Goal: Task Accomplishment & Management: Complete application form

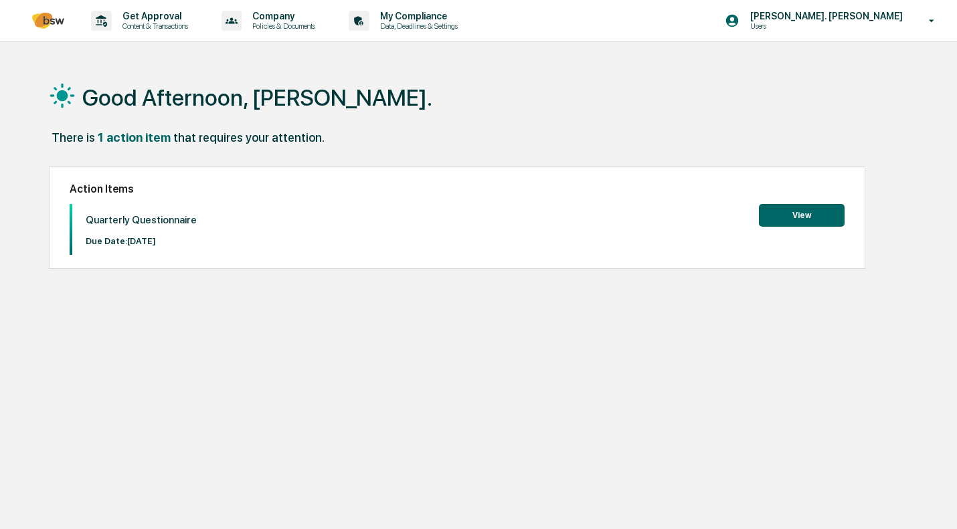
click at [788, 222] on button "View" at bounding box center [802, 215] width 86 height 23
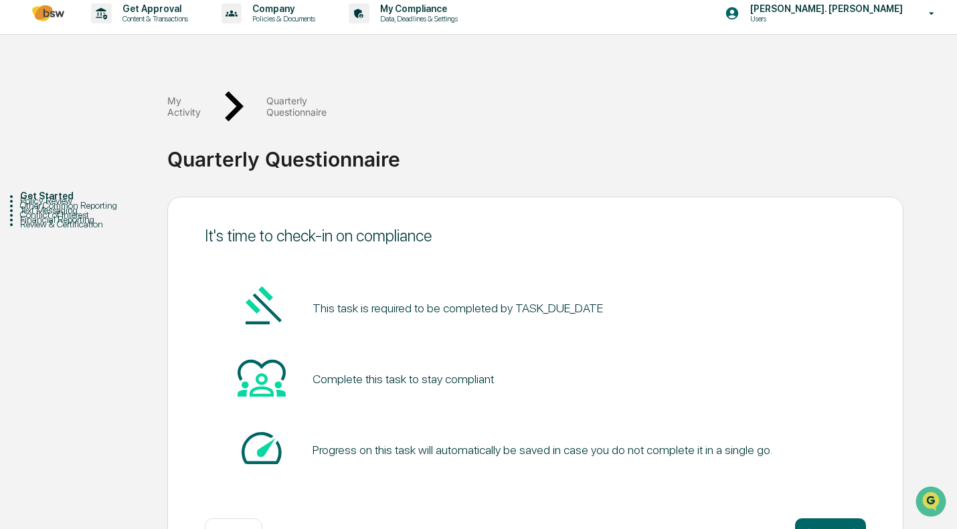
scroll to position [10, 0]
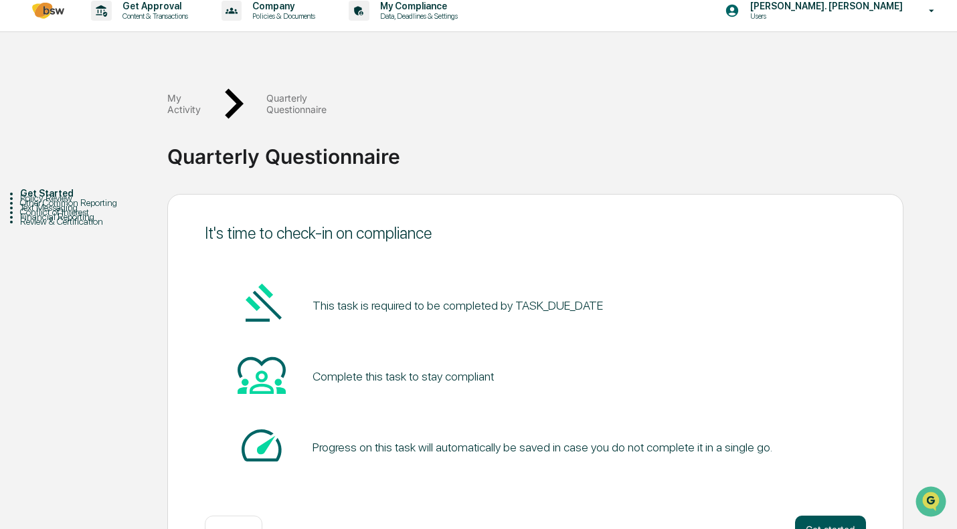
click at [832, 516] on button "Get started" at bounding box center [830, 529] width 71 height 27
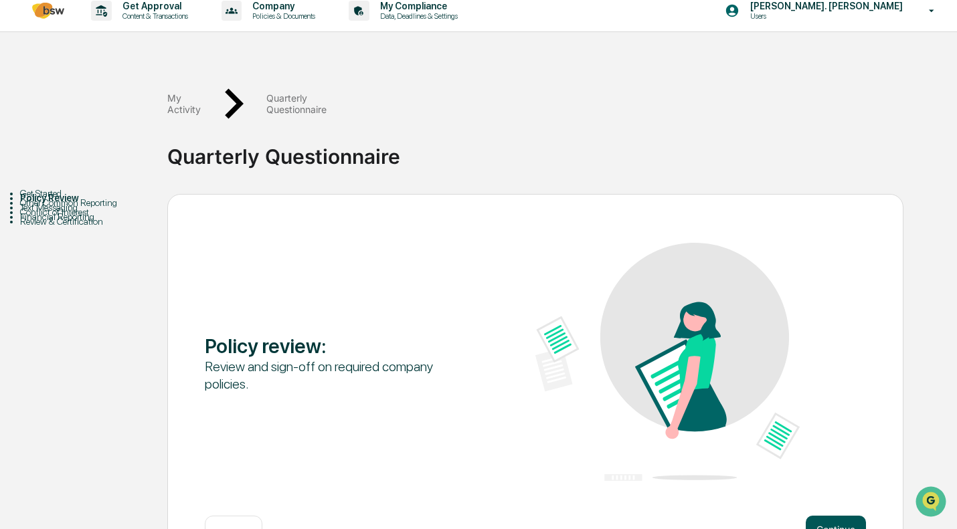
click at [838, 516] on button "Continue" at bounding box center [836, 529] width 60 height 27
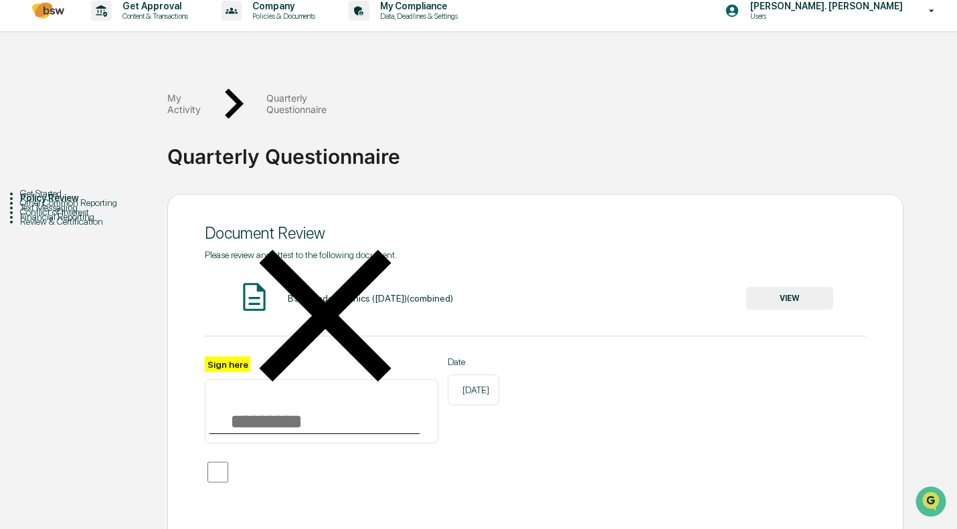
click at [235, 379] on input "Sign here" at bounding box center [322, 411] width 234 height 64
type input "**********"
click at [833, 280] on div "BSW Code of Ethics ([DATE])(combined) VIEW" at bounding box center [535, 297] width 661 height 35
click at [816, 287] on button "VIEW" at bounding box center [789, 298] width 87 height 23
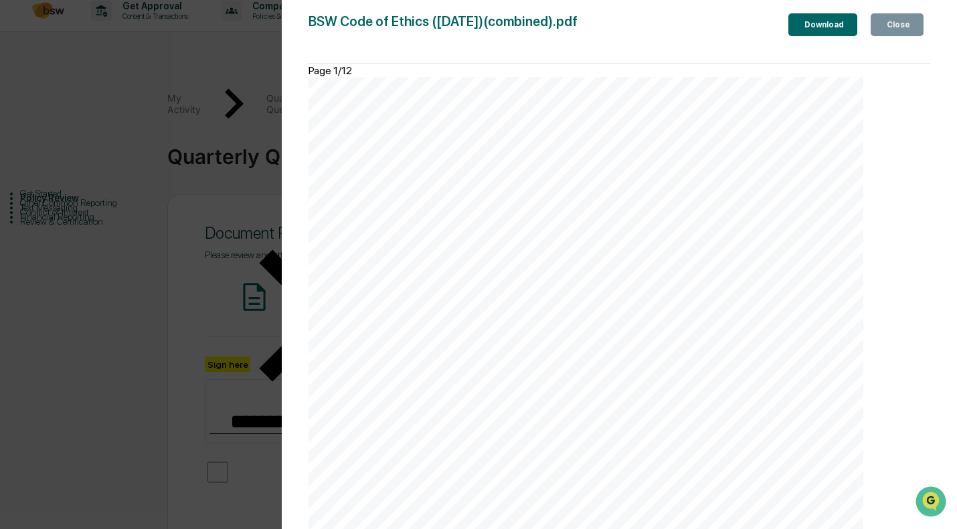
scroll to position [8677, 0]
click at [890, 22] on div "Close" at bounding box center [897, 24] width 26 height 9
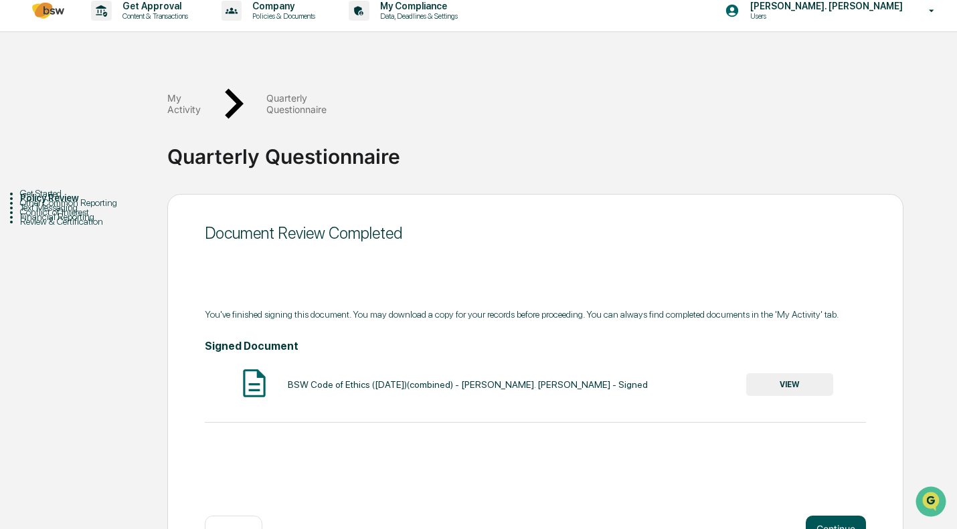
click at [824, 516] on button "Continue" at bounding box center [836, 529] width 60 height 27
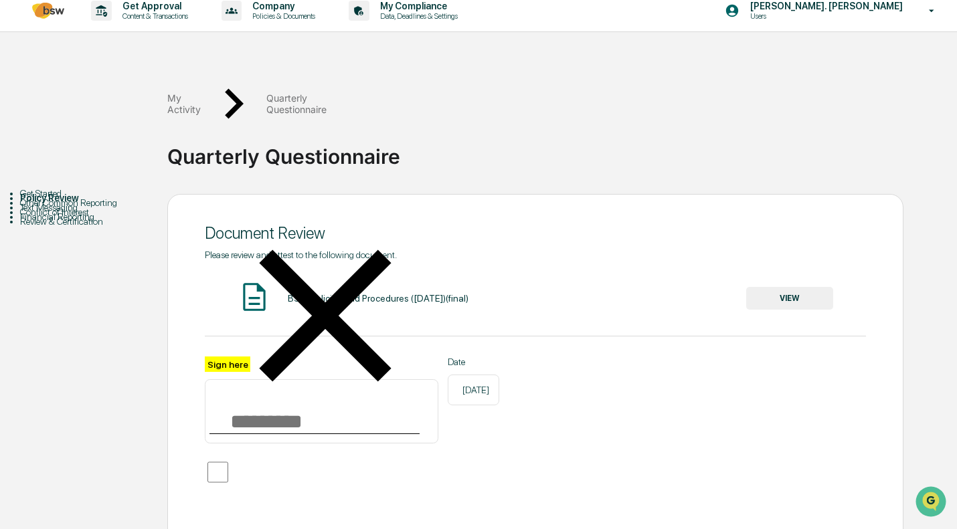
click at [264, 379] on input "Sign here" at bounding box center [322, 411] width 234 height 64
type input "**********"
click at [468, 293] on div "BSW Policies and Procedures ([DATE])(final)" at bounding box center [378, 298] width 181 height 11
click at [792, 287] on button "VIEW" at bounding box center [789, 298] width 87 height 23
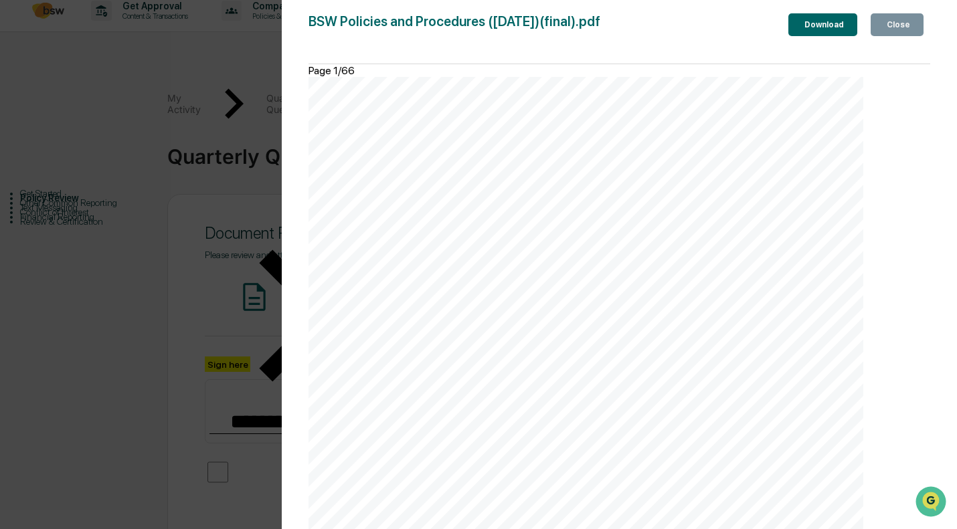
scroll to position [49665, 0]
click at [896, 27] on div "Close" at bounding box center [897, 24] width 26 height 9
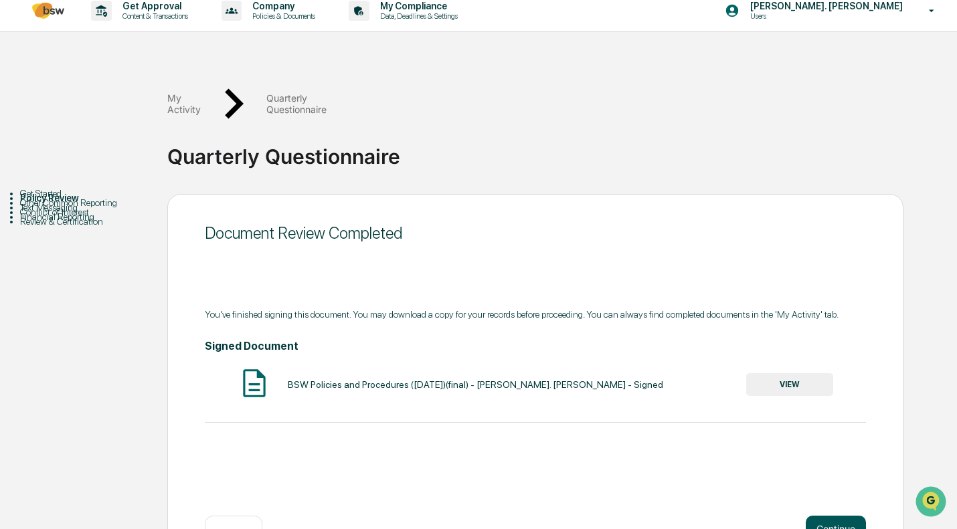
click at [820, 516] on button "Continue" at bounding box center [836, 529] width 60 height 27
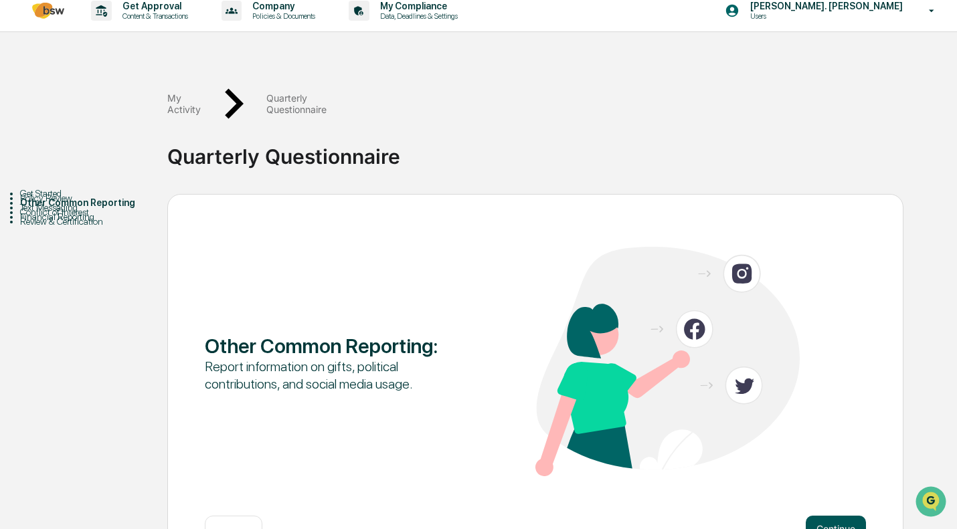
click at [824, 516] on button "Continue" at bounding box center [836, 529] width 60 height 27
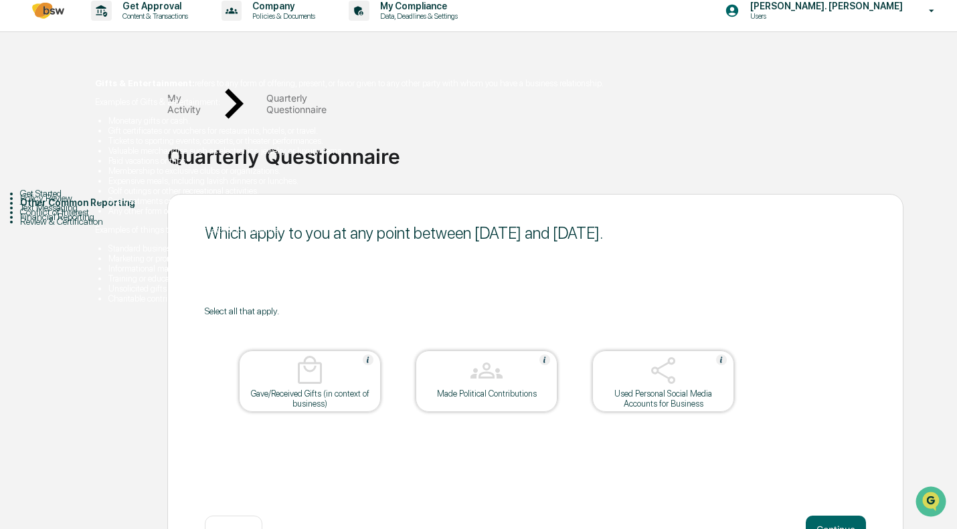
click at [366, 355] on img at bounding box center [368, 360] width 11 height 11
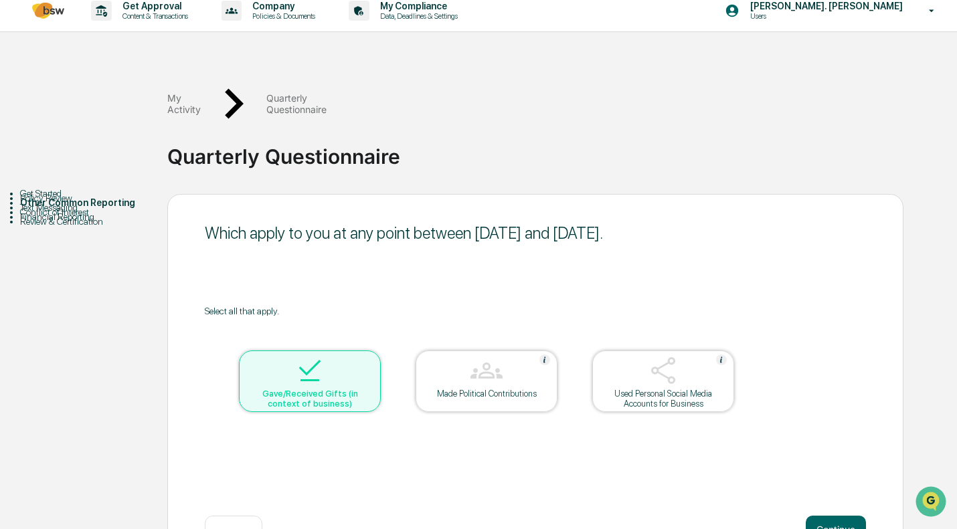
click at [366, 355] on div at bounding box center [310, 372] width 134 height 34
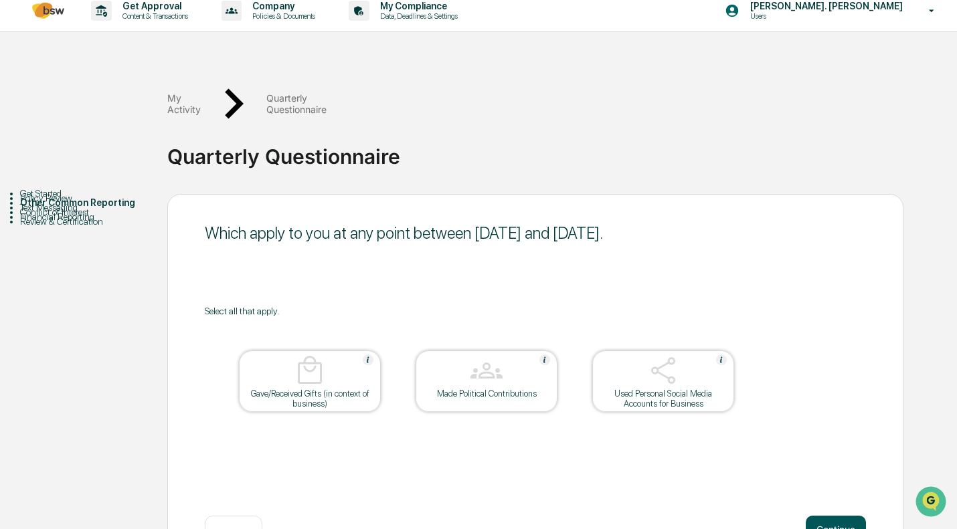
click at [844, 516] on button "Continue" at bounding box center [836, 529] width 60 height 27
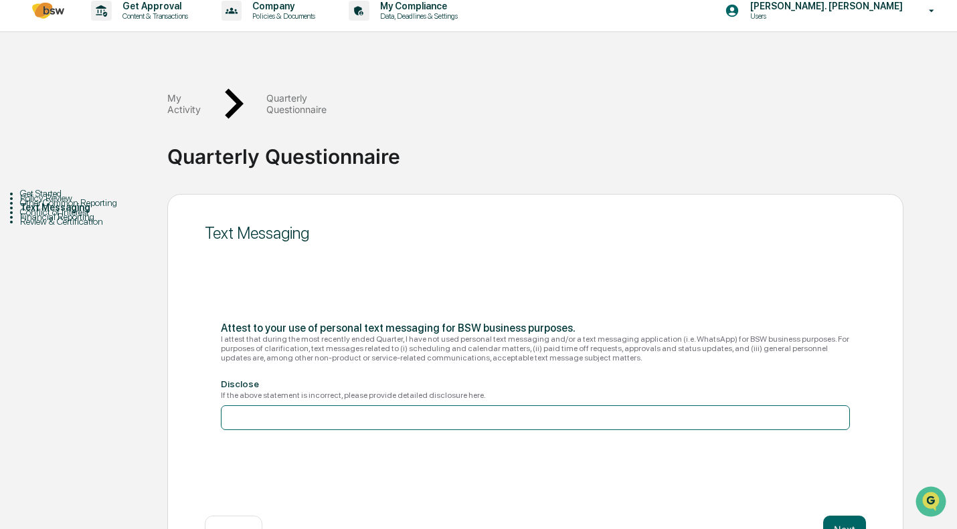
click at [356, 405] on input at bounding box center [535, 417] width 629 height 25
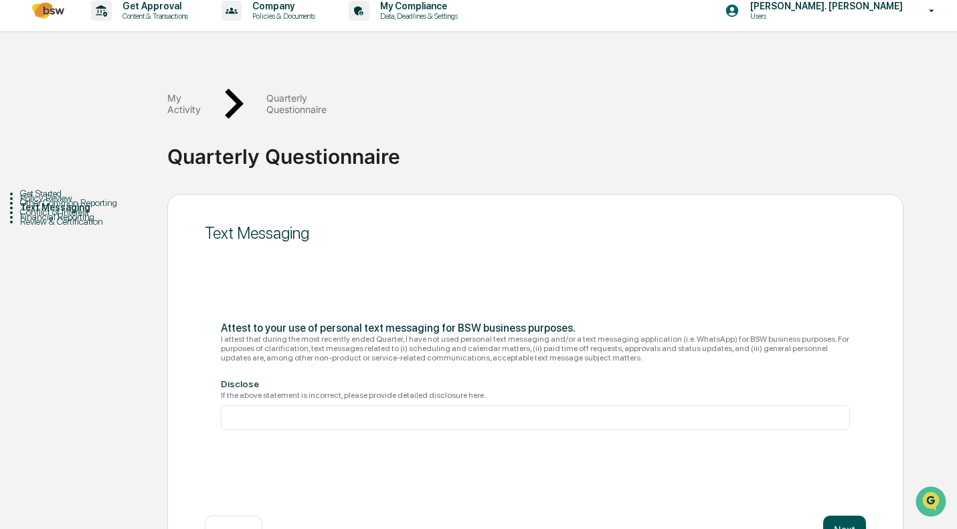
click at [855, 516] on button "Next" at bounding box center [844, 529] width 43 height 27
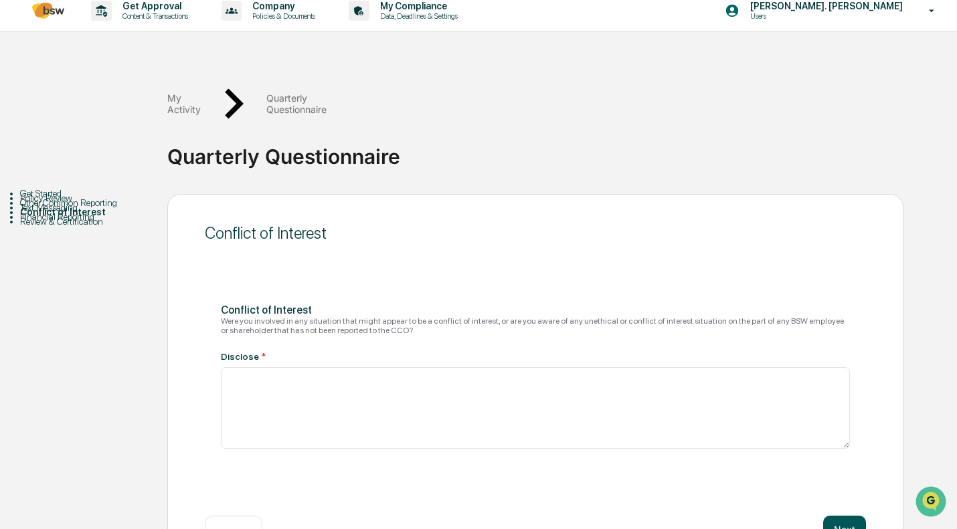
click at [845, 516] on button "Next" at bounding box center [844, 529] width 43 height 27
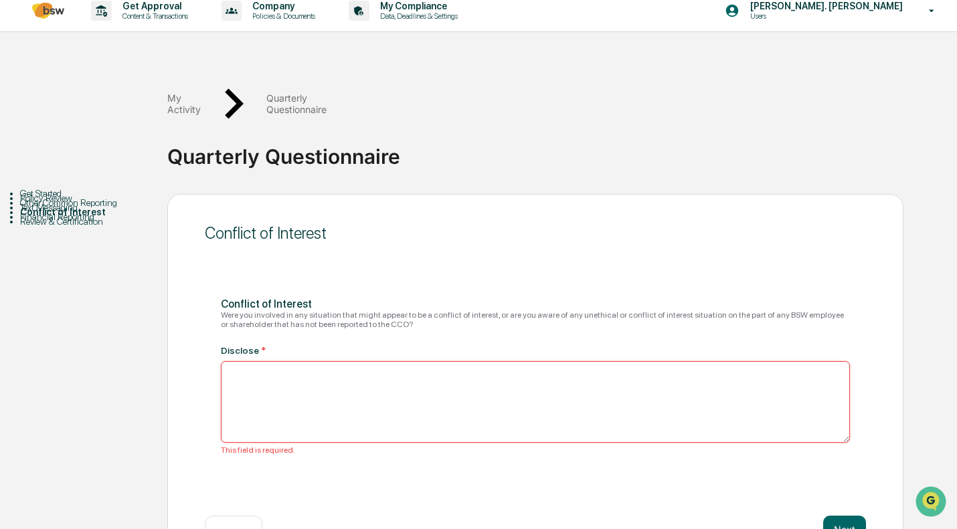
click at [483, 384] on textarea at bounding box center [535, 402] width 629 height 82
type textarea "**"
click at [846, 516] on button "Next" at bounding box center [844, 529] width 43 height 27
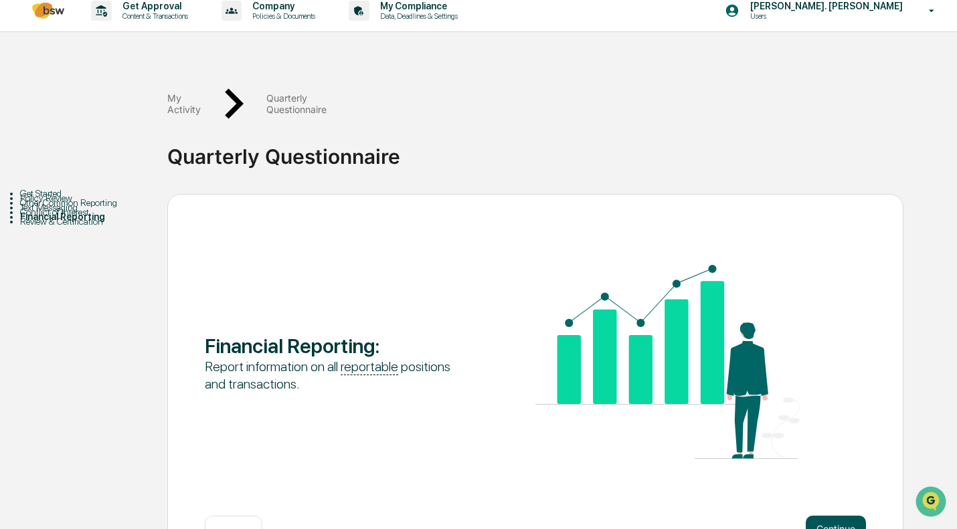
click at [850, 516] on button "Continue" at bounding box center [836, 529] width 60 height 27
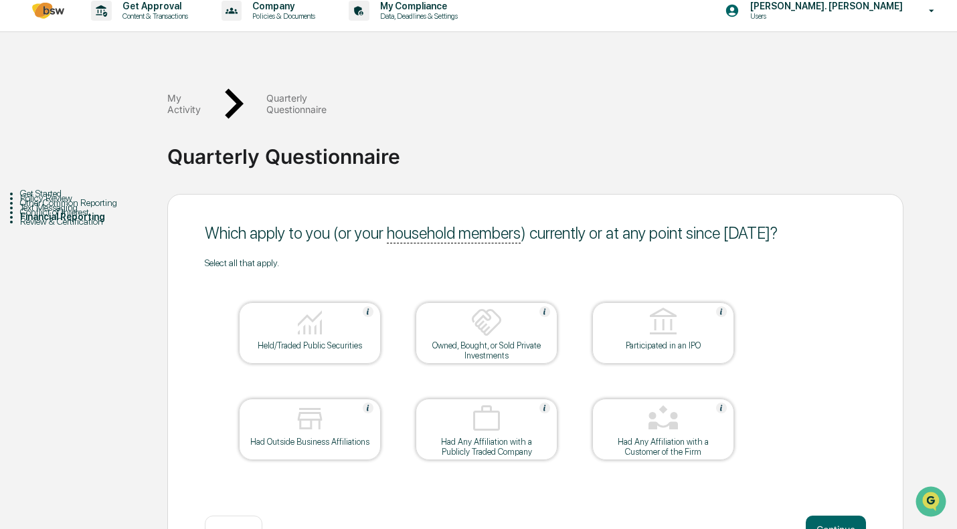
click at [316, 306] on img at bounding box center [310, 322] width 32 height 32
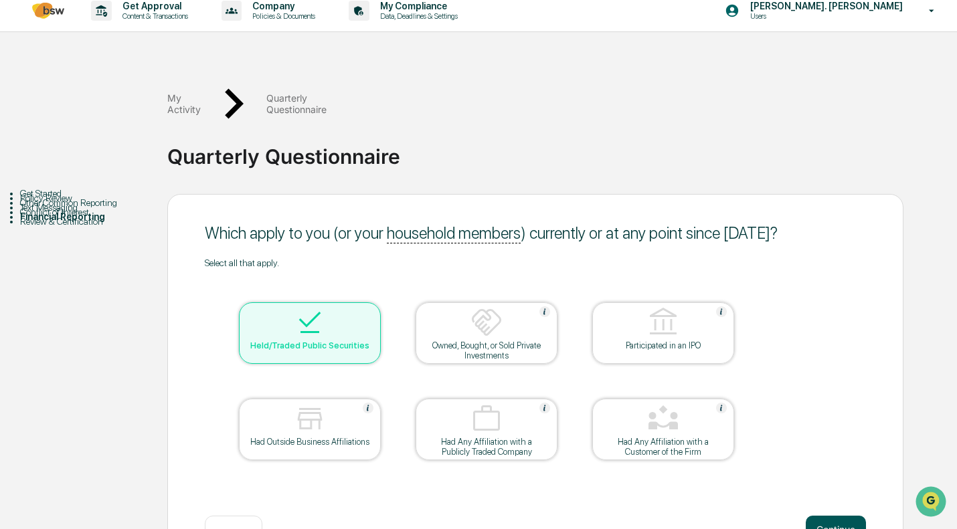
click at [843, 516] on button "Continue" at bounding box center [836, 529] width 60 height 27
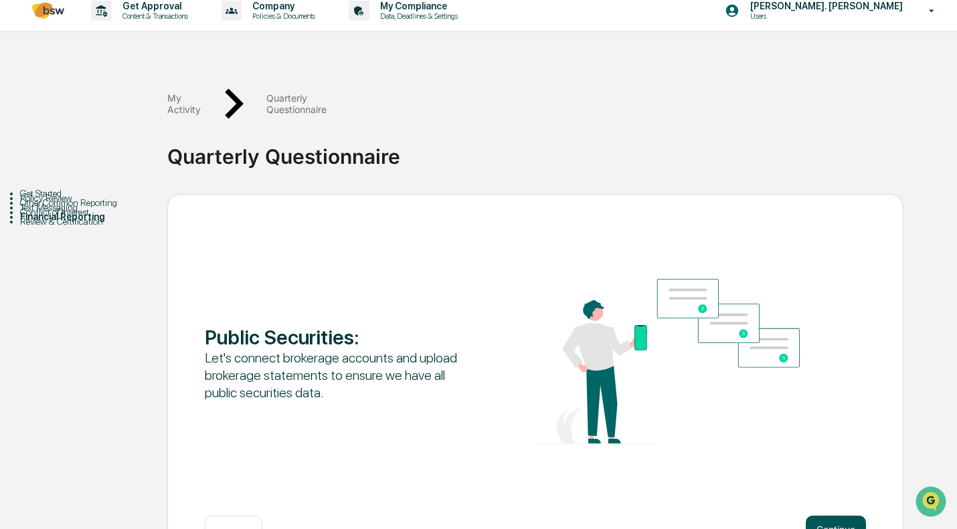
click at [846, 516] on button "Continue" at bounding box center [836, 529] width 60 height 27
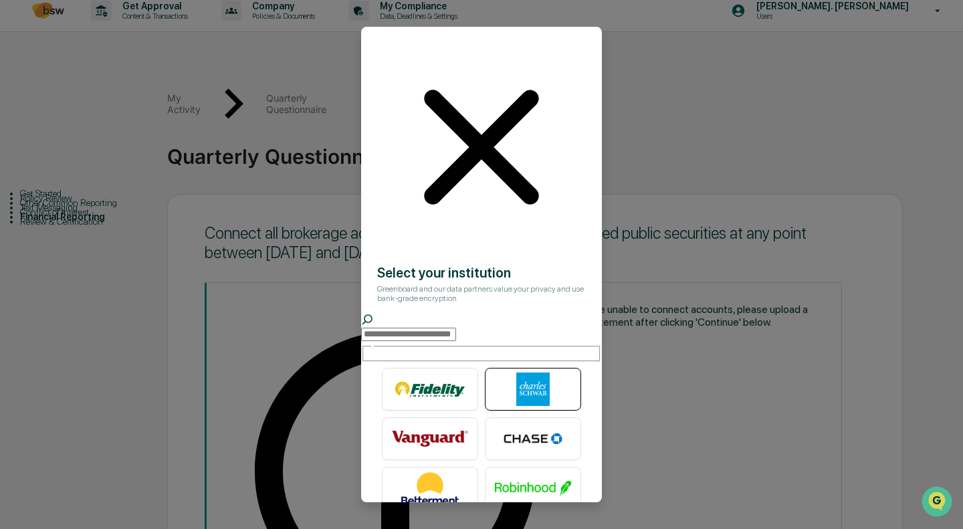
click at [533, 373] on img at bounding box center [533, 389] width 76 height 33
click at [430, 373] on img at bounding box center [430, 389] width 76 height 33
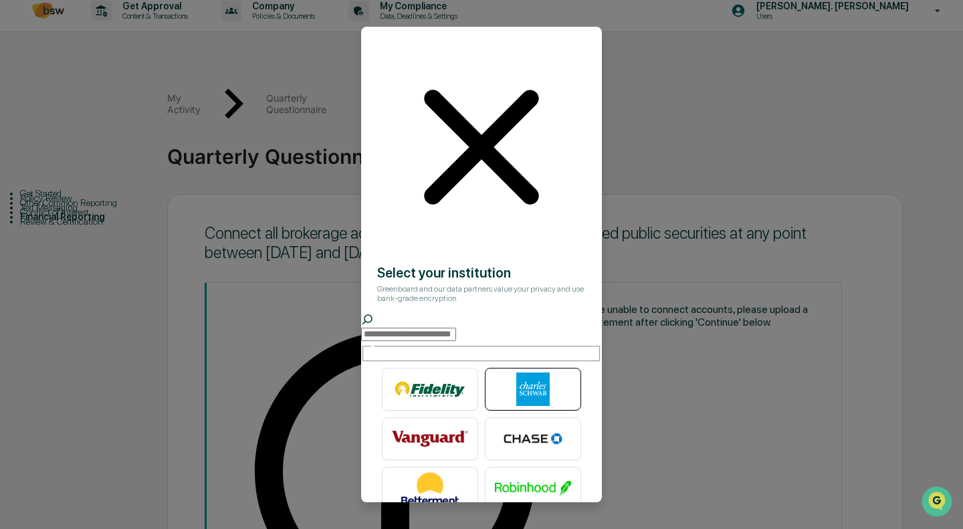
click at [520, 373] on img at bounding box center [533, 389] width 76 height 33
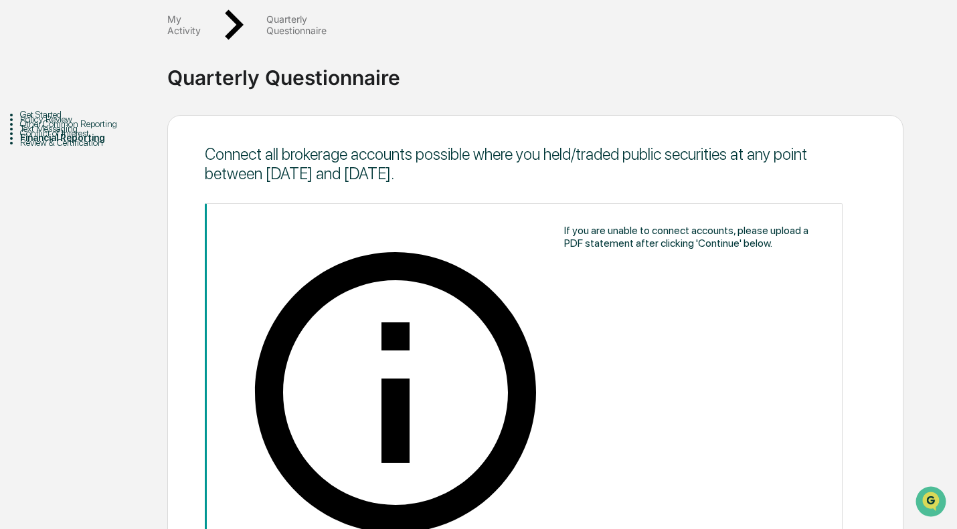
scroll to position [94, 0]
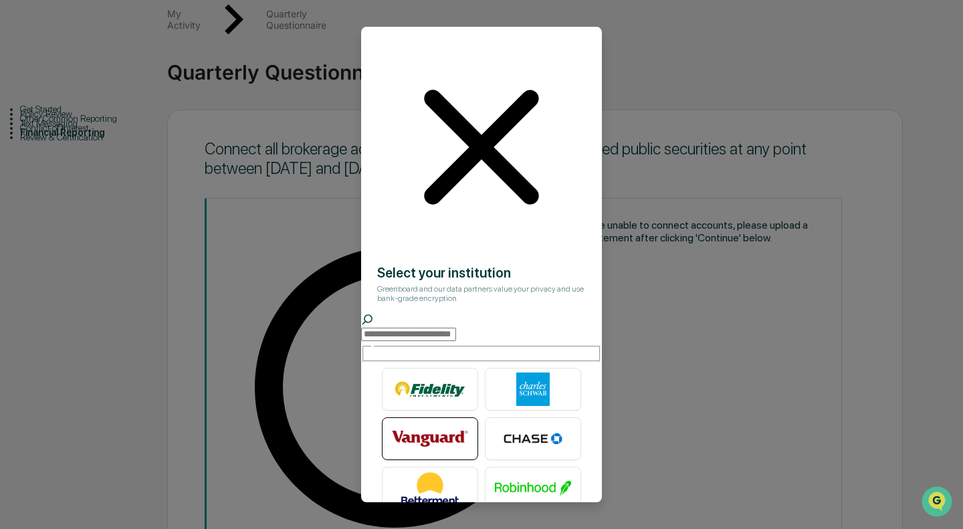
click at [430, 422] on img at bounding box center [430, 438] width 76 height 33
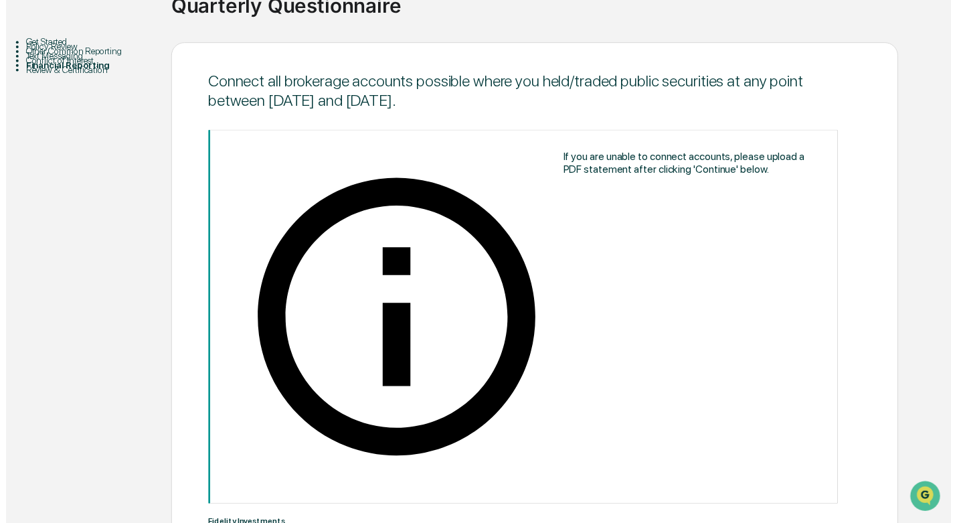
scroll to position [201, 0]
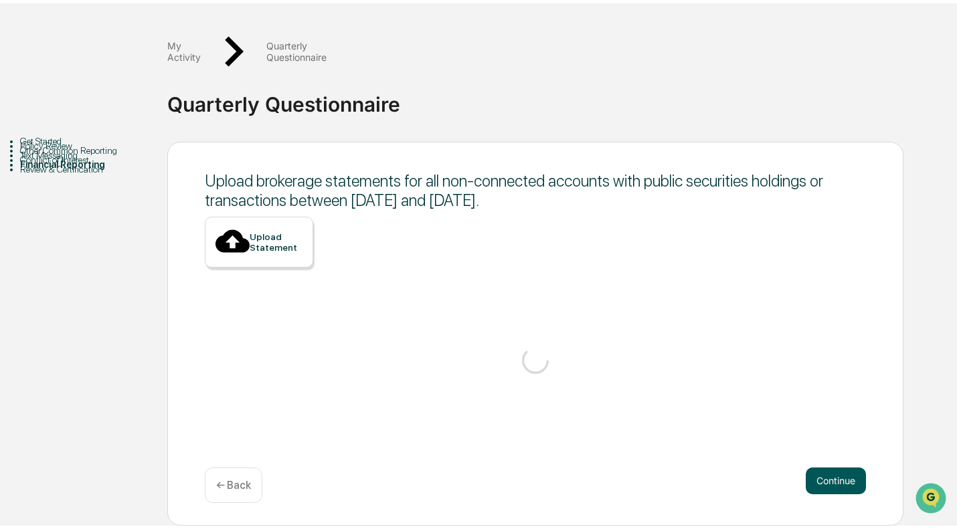
scroll to position [10, 0]
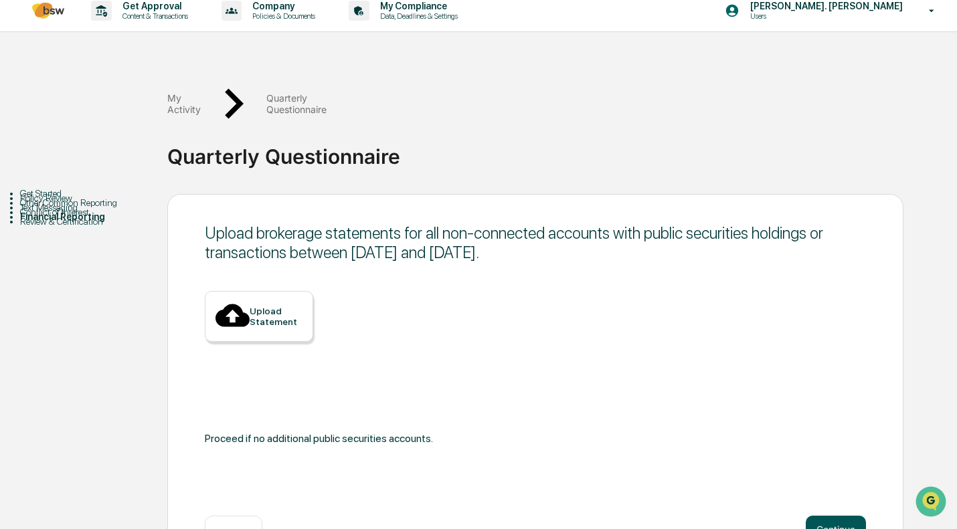
click at [832, 516] on button "Continue" at bounding box center [836, 529] width 60 height 27
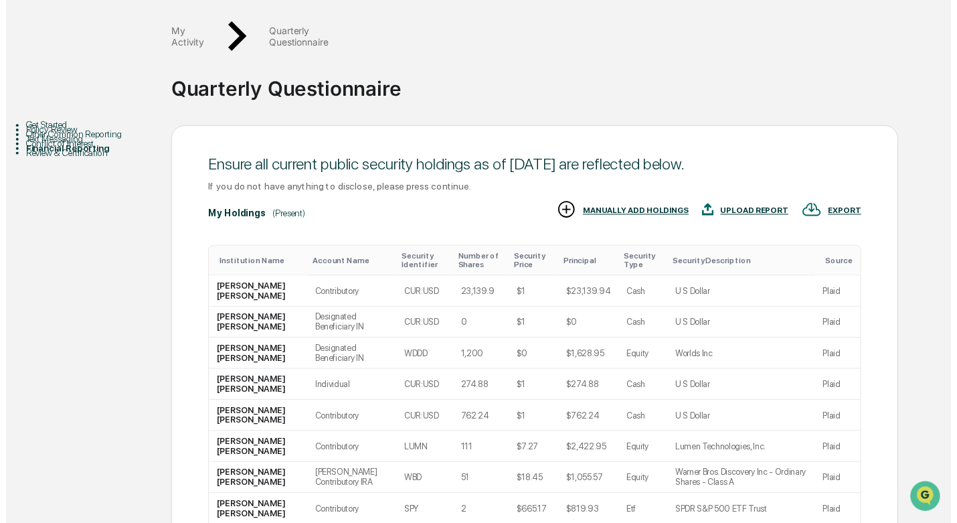
scroll to position [221, 0]
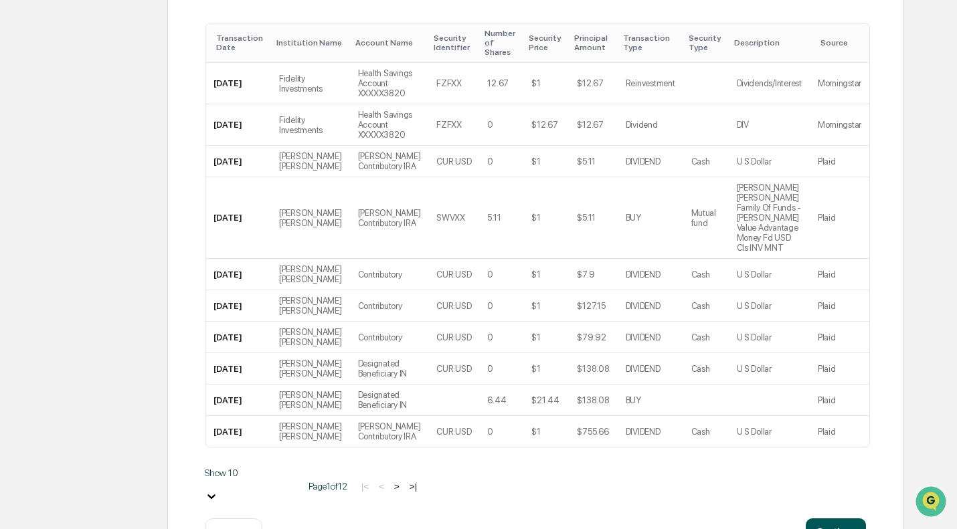
click at [841, 519] on button "Continue" at bounding box center [836, 532] width 60 height 27
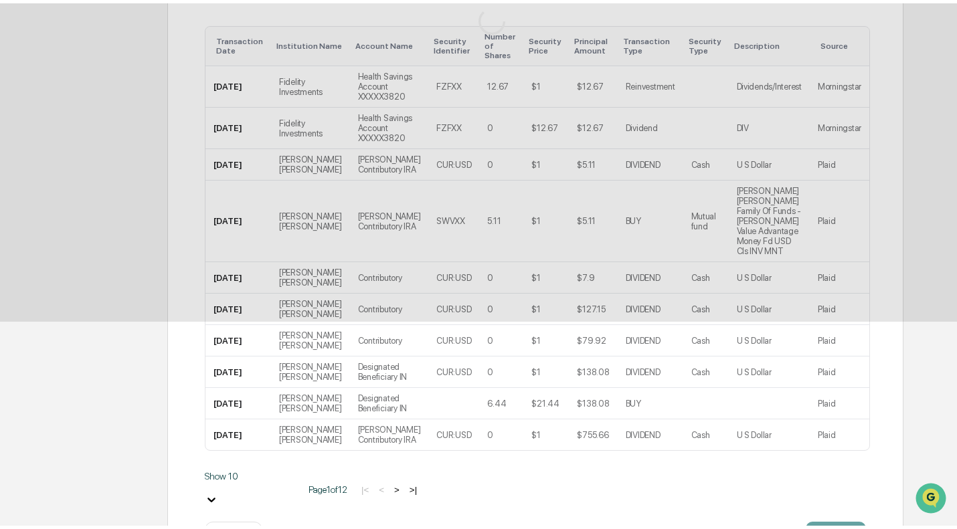
scroll to position [52, 0]
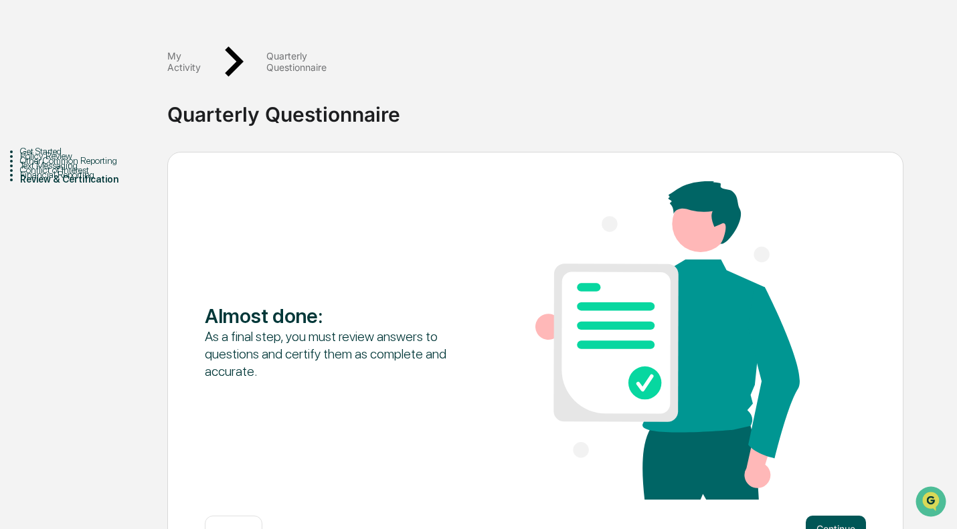
click at [839, 516] on button "Continue" at bounding box center [836, 529] width 60 height 27
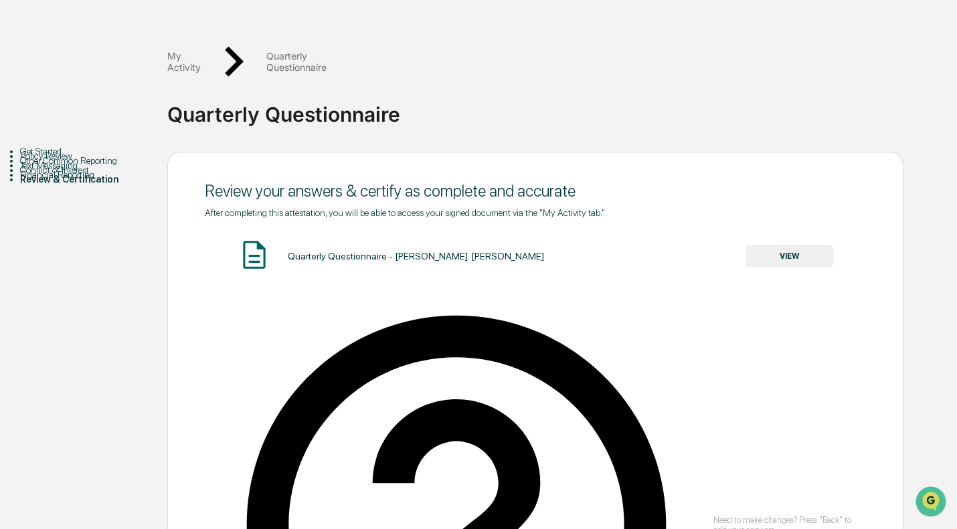
click at [807, 245] on button "VIEW" at bounding box center [789, 256] width 87 height 23
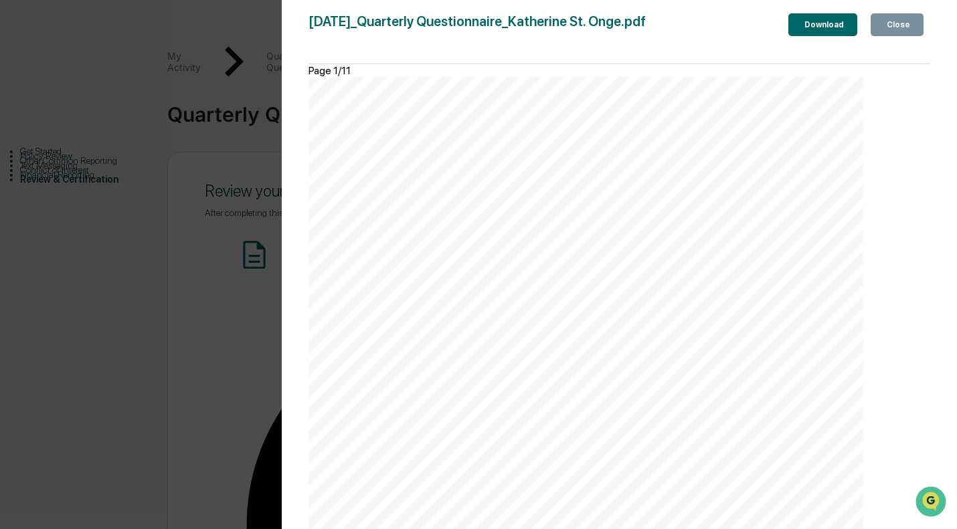
scroll to position [8650, 0]
click at [870, 29] on button "Close" at bounding box center [896, 24] width 53 height 23
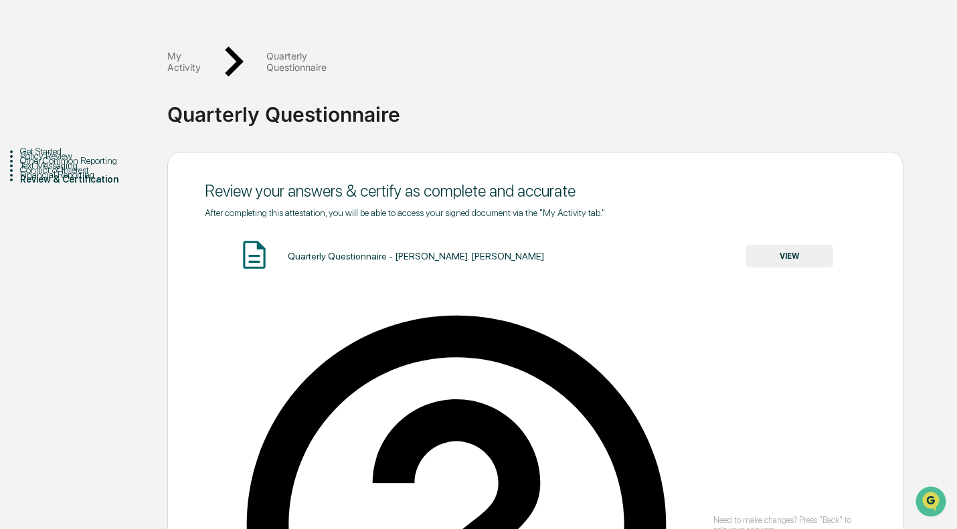
click at [43, 146] on div "Get Started" at bounding box center [93, 151] width 147 height 11
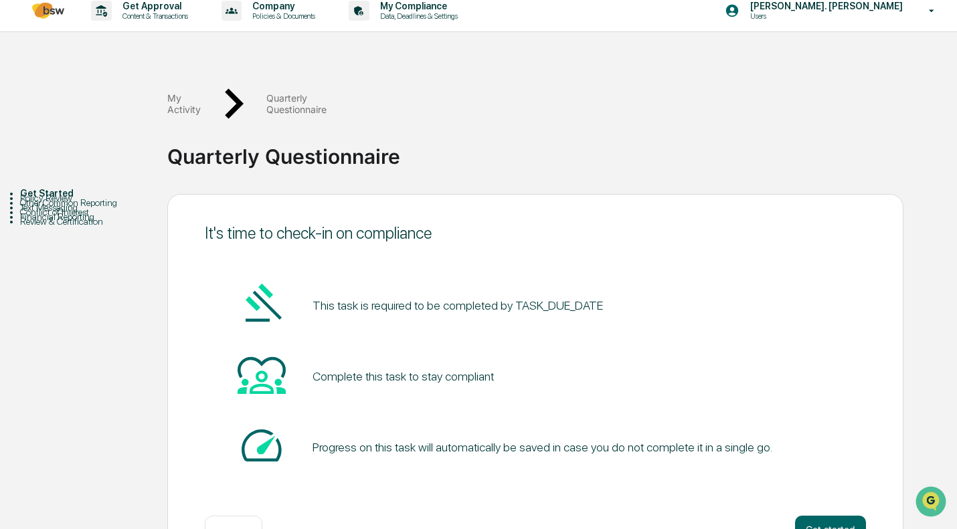
click at [55, 199] on div "Policy Review" at bounding box center [93, 198] width 147 height 11
click at [53, 208] on div "Other Common Reporting" at bounding box center [93, 202] width 147 height 11
click at [838, 516] on button "Get started" at bounding box center [830, 529] width 71 height 27
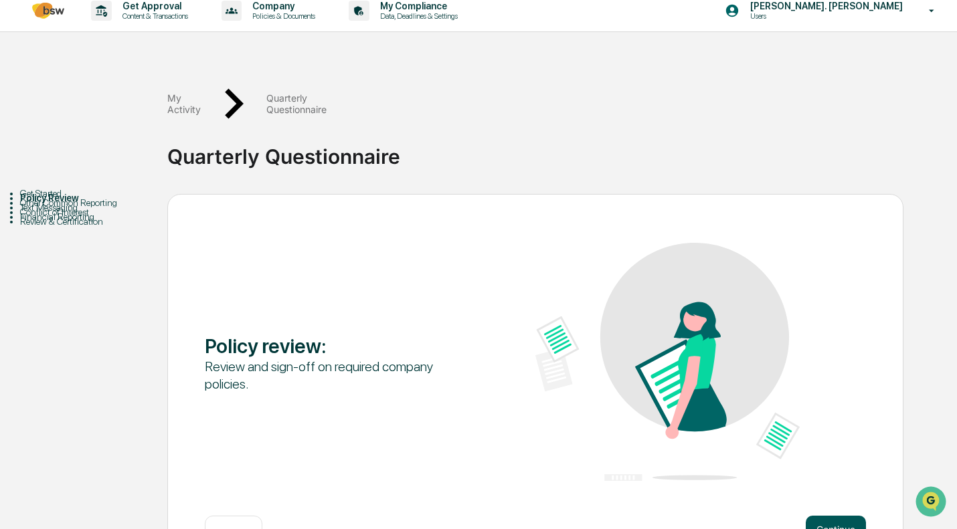
click at [838, 516] on button "Continue" at bounding box center [836, 529] width 60 height 27
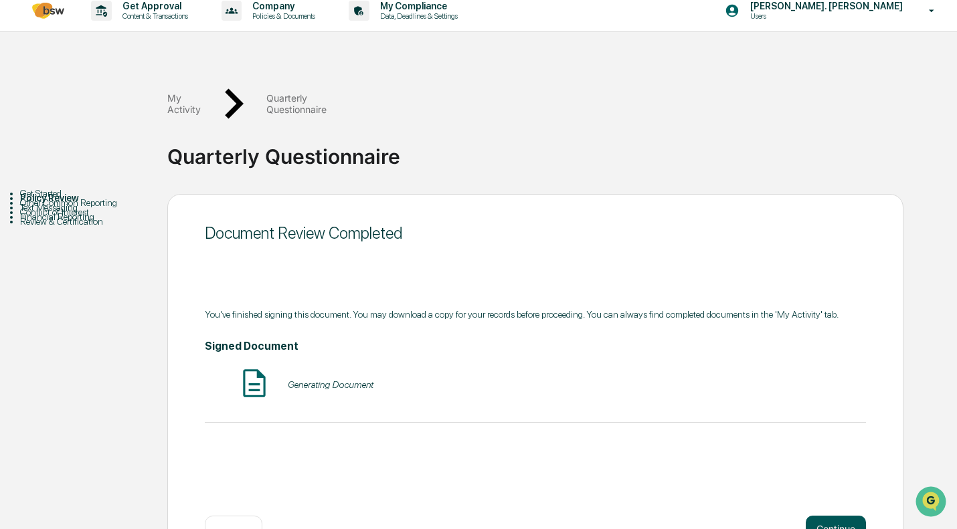
click at [837, 516] on button "Continue" at bounding box center [836, 529] width 60 height 27
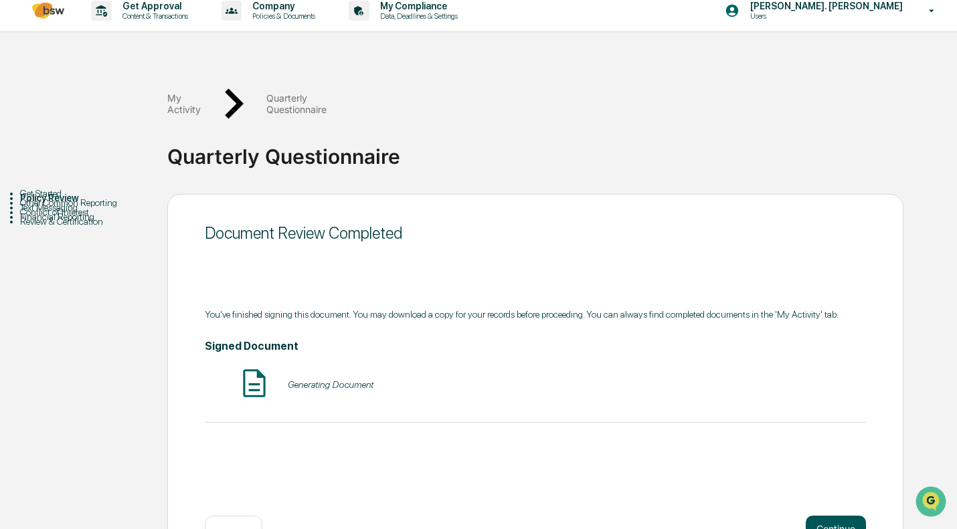
click at [834, 516] on button "Continue" at bounding box center [836, 529] width 60 height 27
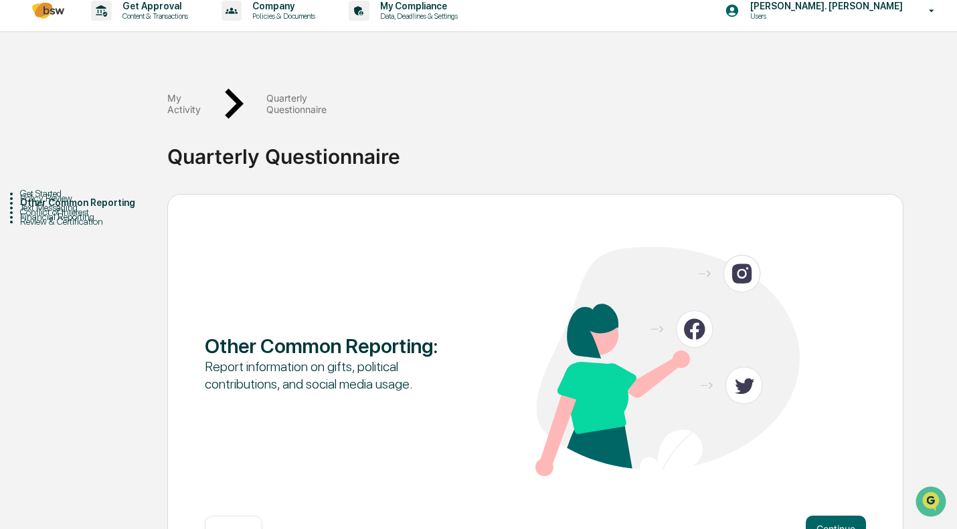
click at [834, 516] on button "Continue" at bounding box center [836, 529] width 60 height 27
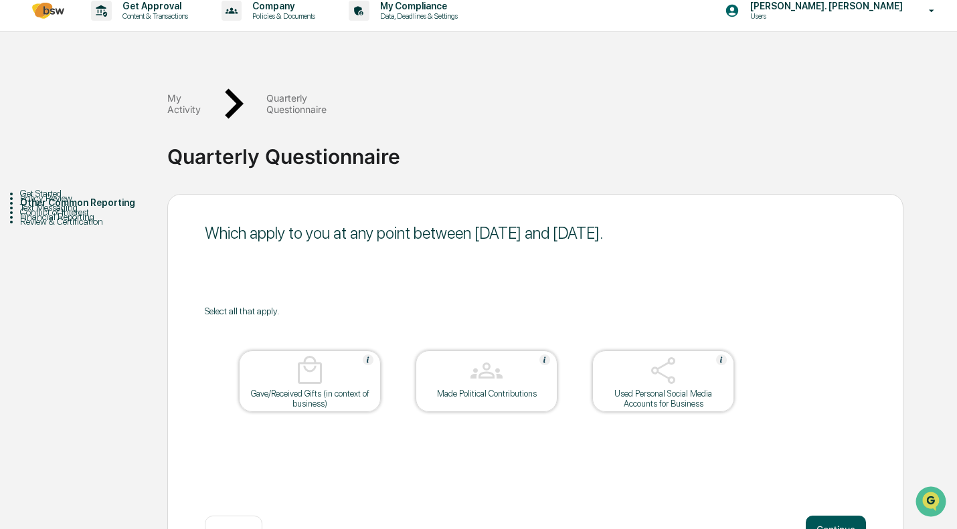
click at [834, 516] on button "Continue" at bounding box center [836, 529] width 60 height 27
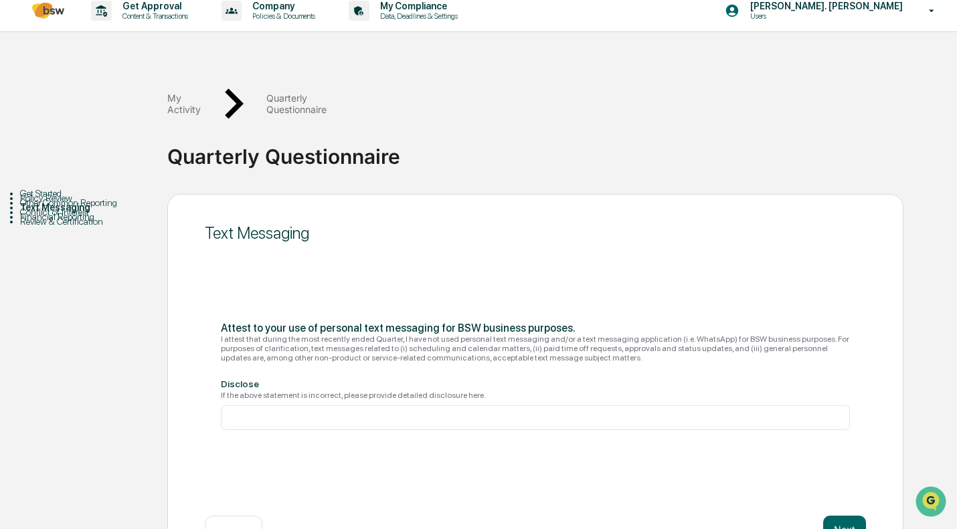
click at [834, 516] on button "Next" at bounding box center [844, 529] width 43 height 27
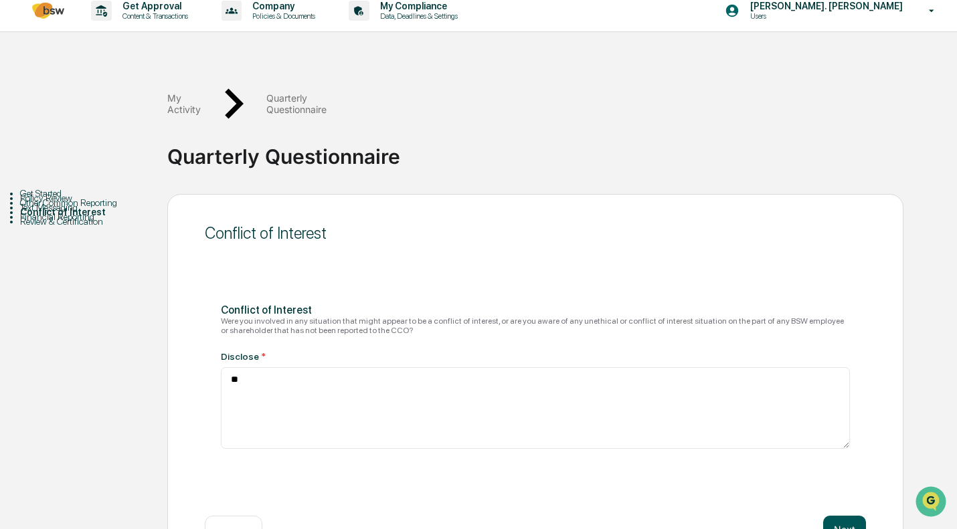
click at [838, 516] on button "Next" at bounding box center [844, 529] width 43 height 27
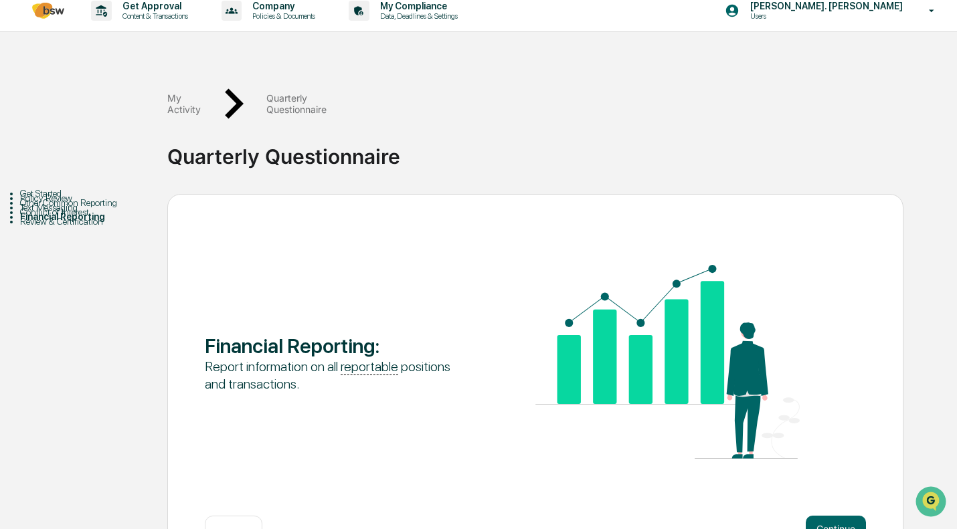
click at [838, 516] on button "Continue" at bounding box center [836, 529] width 60 height 27
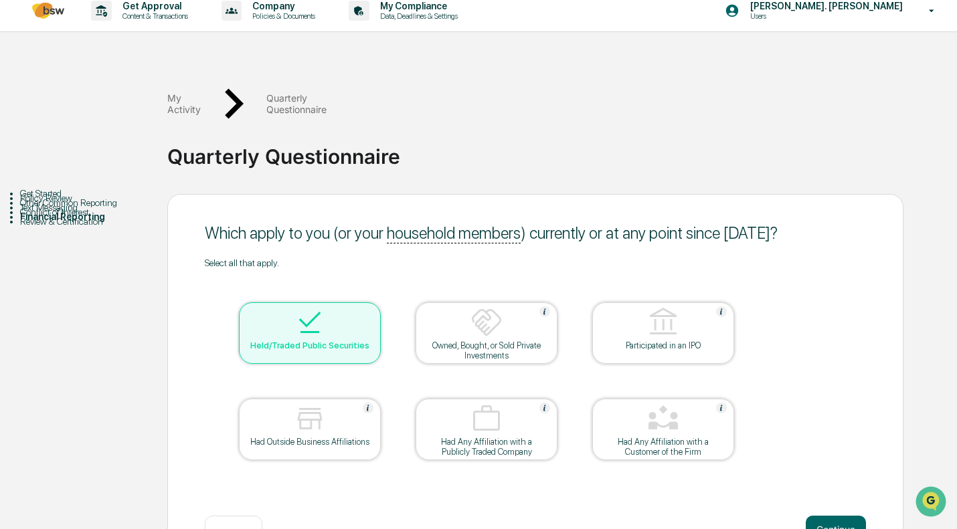
click at [527, 341] on div "Owned, Bought, or Sold Private Investments" at bounding box center [486, 351] width 120 height 20
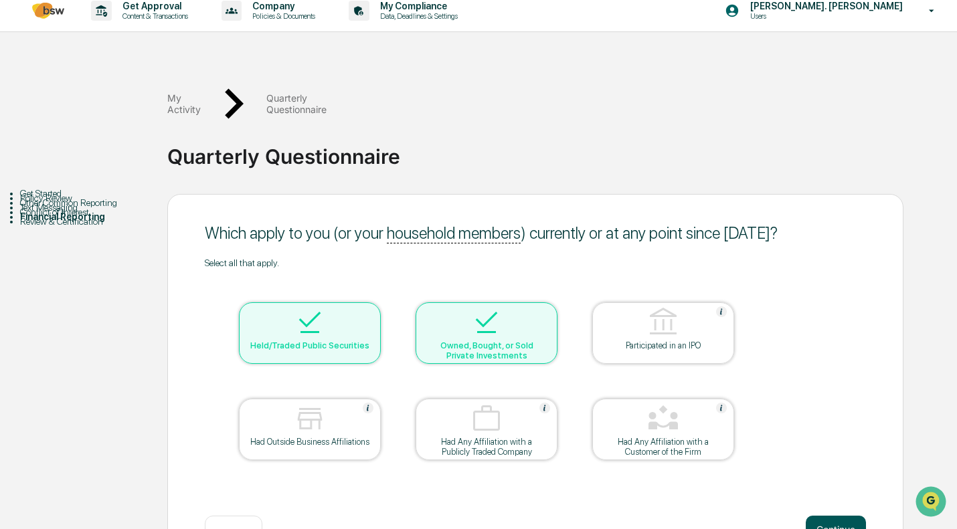
click at [842, 516] on button "Continue" at bounding box center [836, 529] width 60 height 27
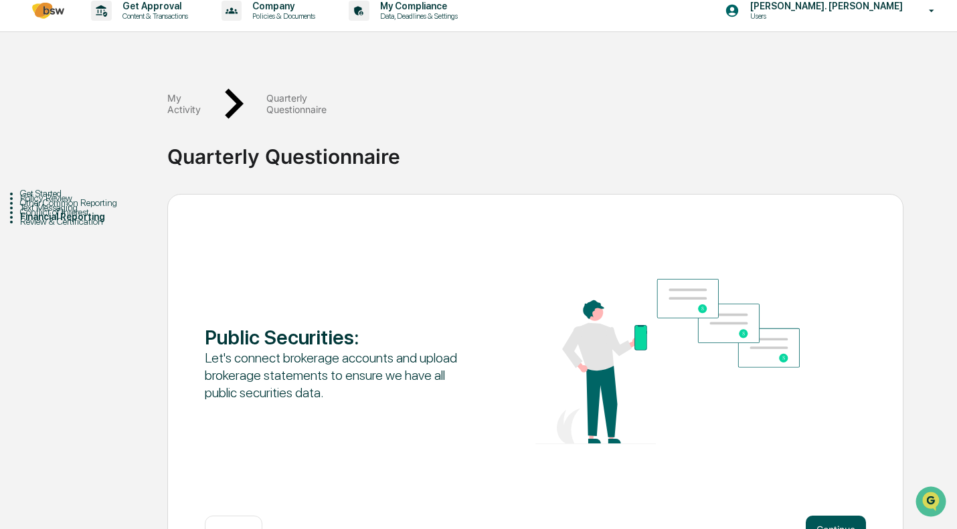
click at [830, 516] on button "Continue" at bounding box center [836, 529] width 60 height 27
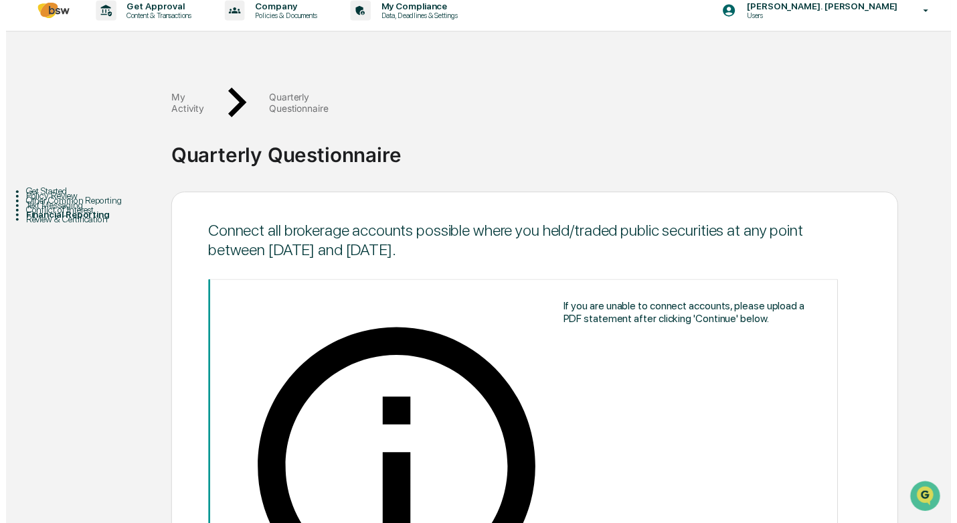
scroll to position [201, 0]
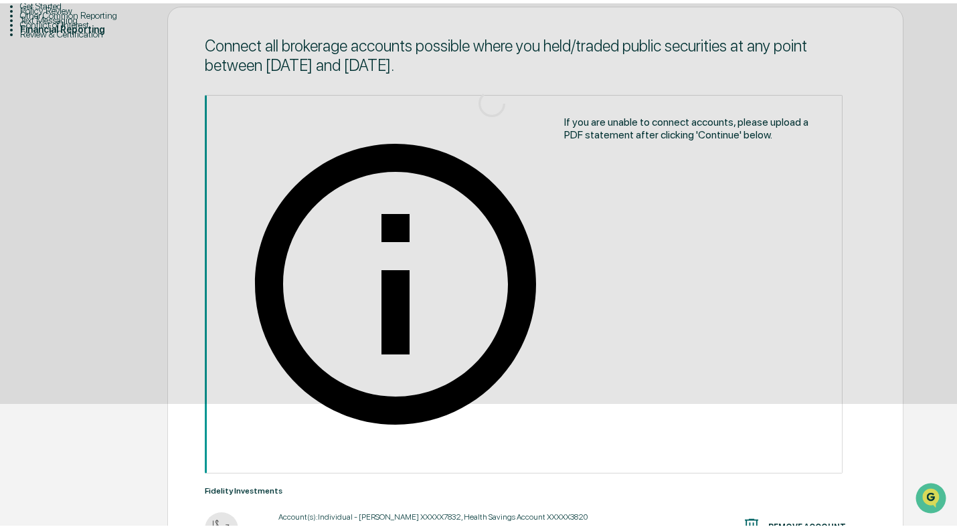
scroll to position [10, 0]
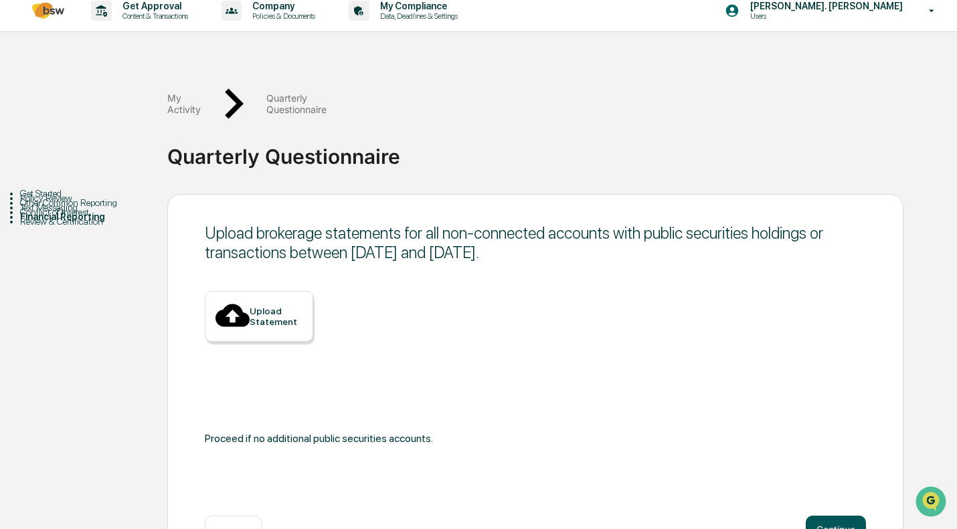
click at [830, 516] on button "Continue" at bounding box center [836, 529] width 60 height 27
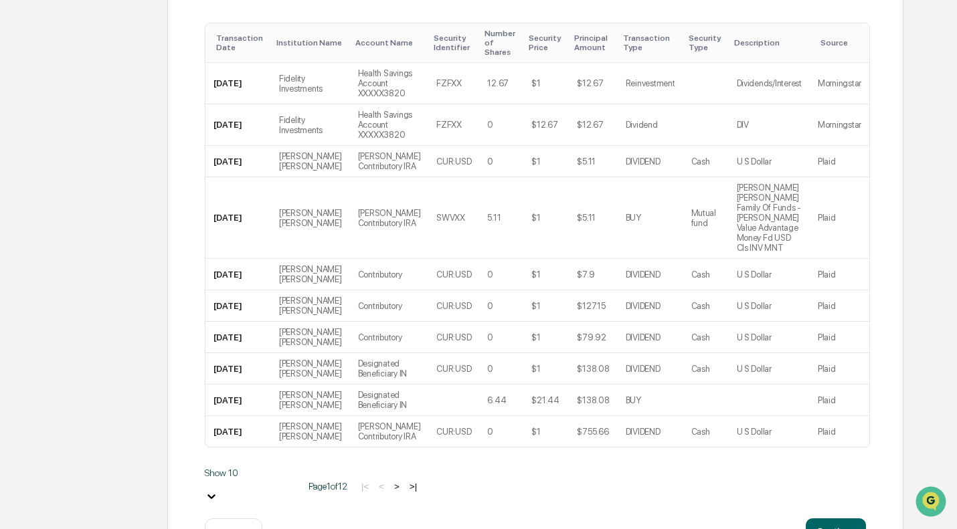
click at [826, 519] on button "Continue" at bounding box center [836, 532] width 60 height 27
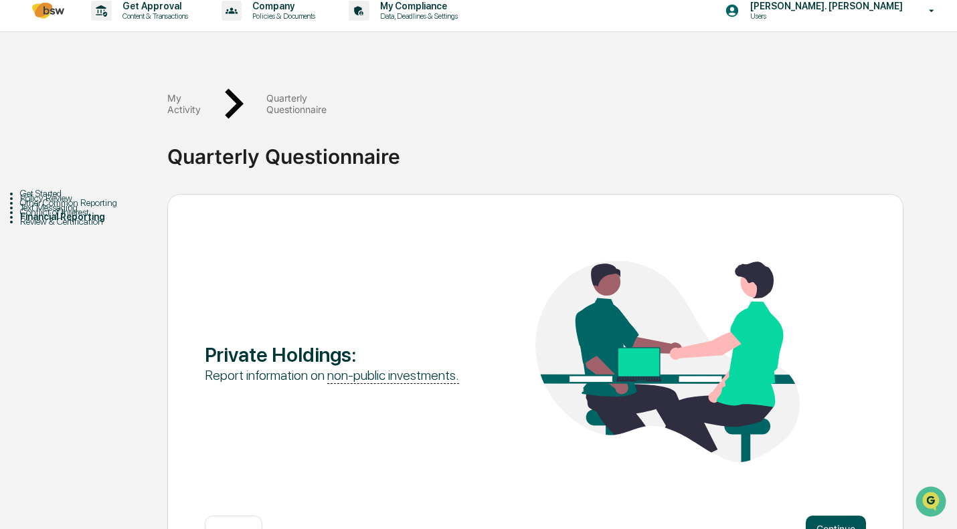
click at [830, 516] on button "Continue" at bounding box center [836, 529] width 60 height 27
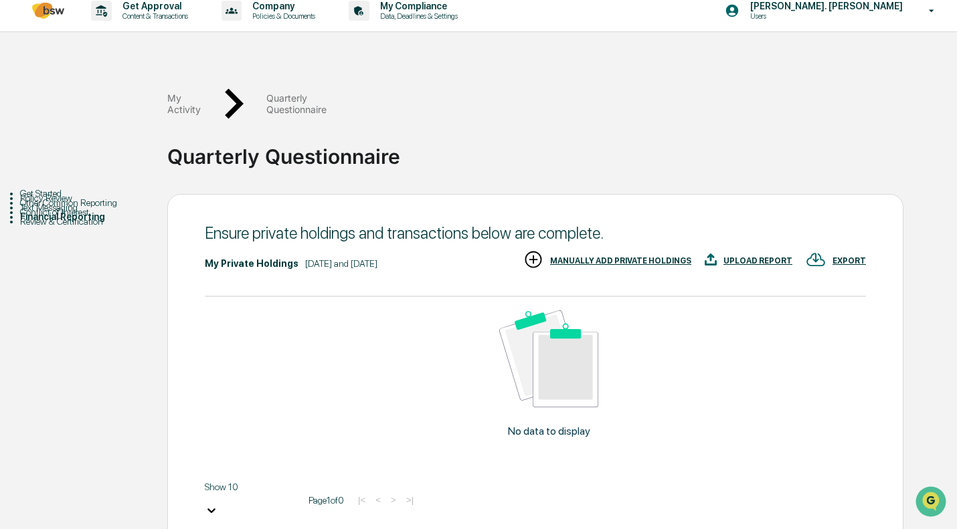
click at [614, 256] on div "MANUALLY ADD PRIVATE HOLDINGS" at bounding box center [620, 260] width 141 height 9
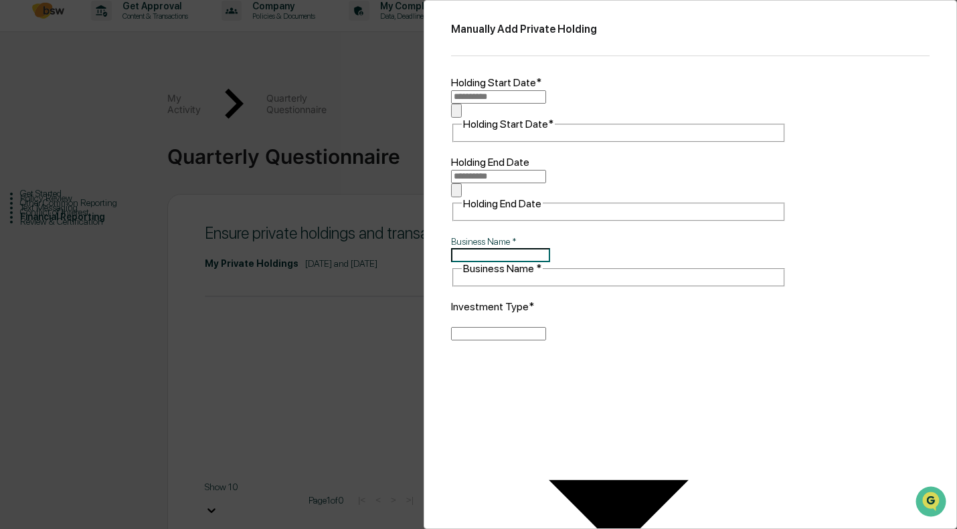
type input "**********"
click at [515, 94] on input "**********" at bounding box center [498, 96] width 95 height 13
click at [523, 248] on input "Business Name   *" at bounding box center [500, 255] width 99 height 14
click at [528, 240] on body "Get Approval Content & Transactions Company Policies & Documents My Compliance …" at bounding box center [478, 290] width 957 height 600
click at [519, 288] on li "Fund Investment" at bounding box center [621, 283] width 331 height 11
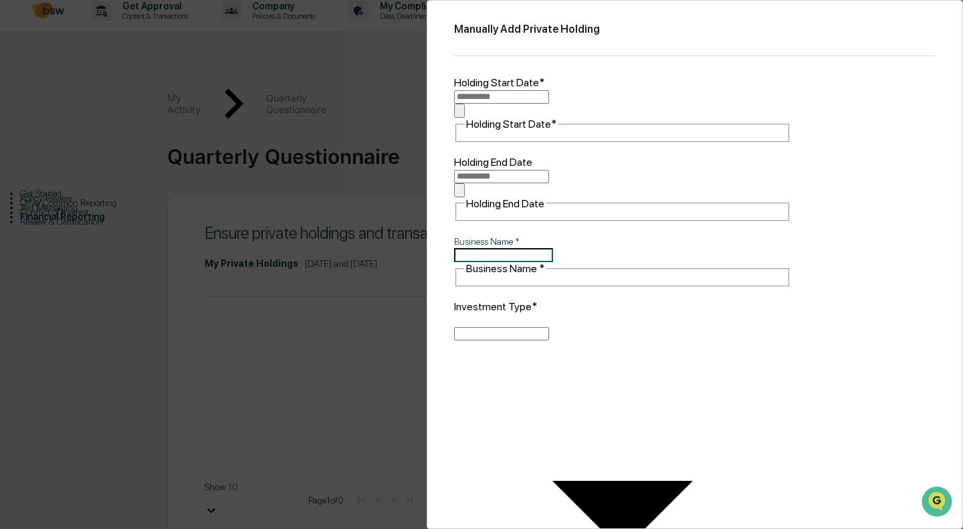
type input "**********"
click at [517, 303] on body "**********" at bounding box center [481, 290] width 963 height 600
click at [514, 319] on li "USD ($)" at bounding box center [621, 313] width 331 height 11
type input "*"
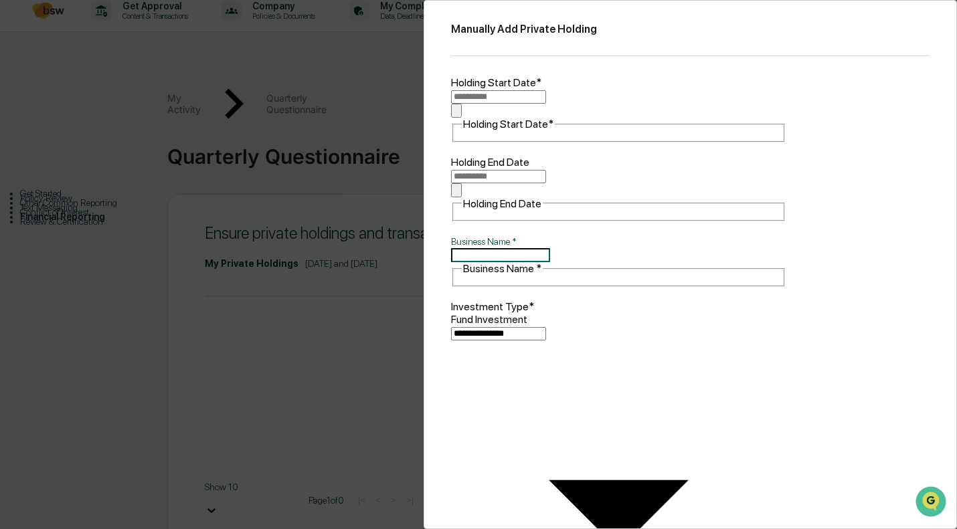
type input "****"
type textarea "**********"
click at [514, 92] on input "**********" at bounding box center [498, 96] width 95 height 13
type input "**********"
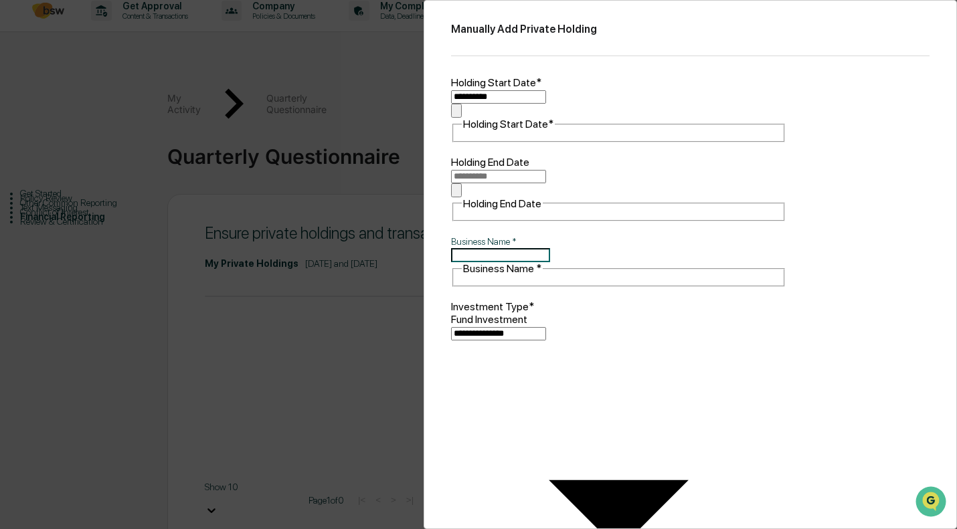
click at [535, 248] on input "Business Name   *" at bounding box center [500, 255] width 99 height 14
type input "********"
type textarea "**********"
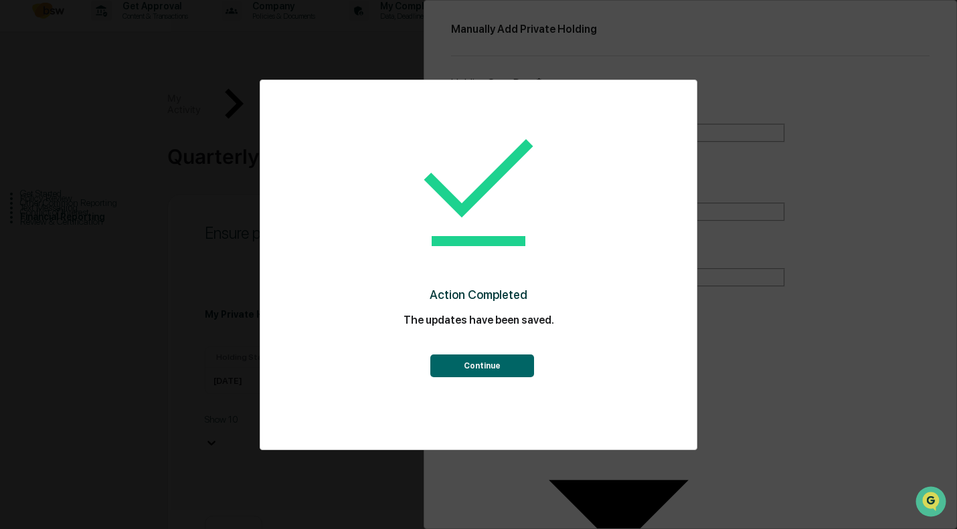
click at [480, 359] on button "Continue" at bounding box center [482, 366] width 104 height 23
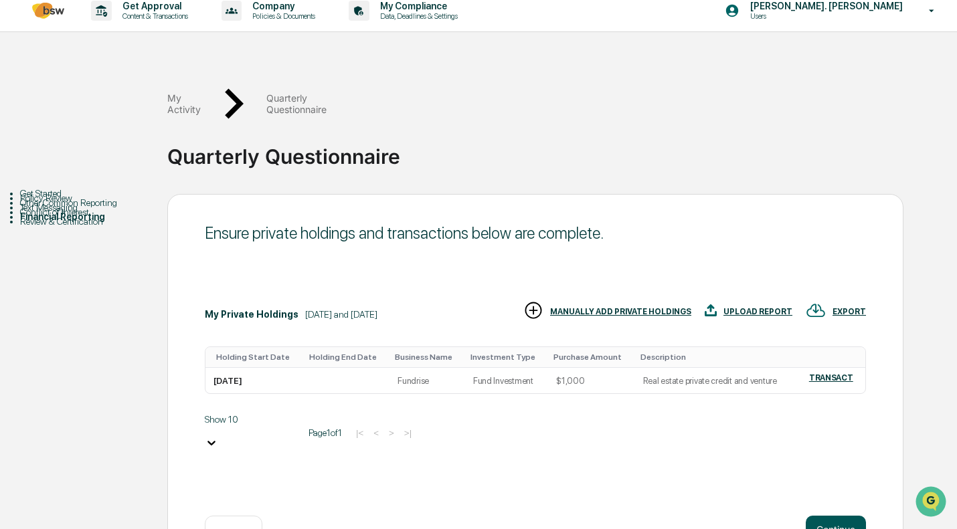
click at [839, 516] on button "Continue" at bounding box center [836, 529] width 60 height 27
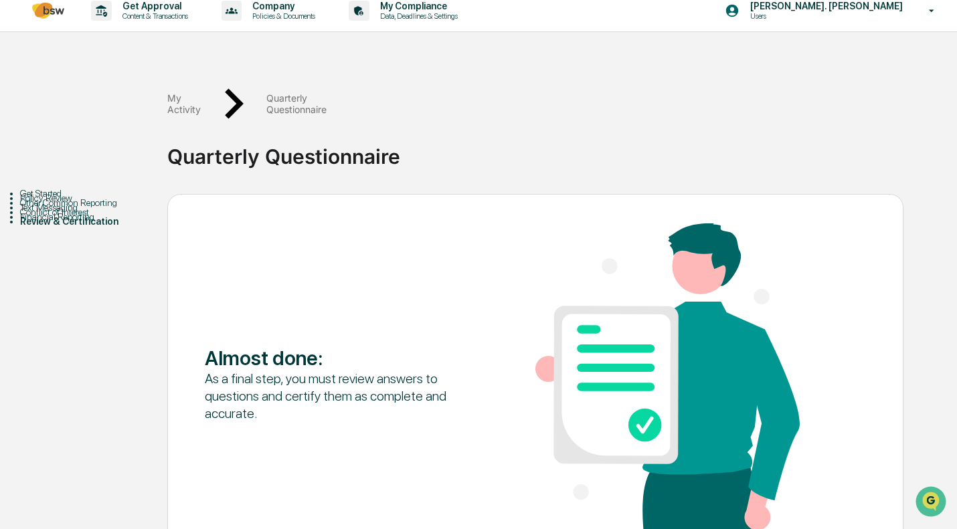
scroll to position [52, 0]
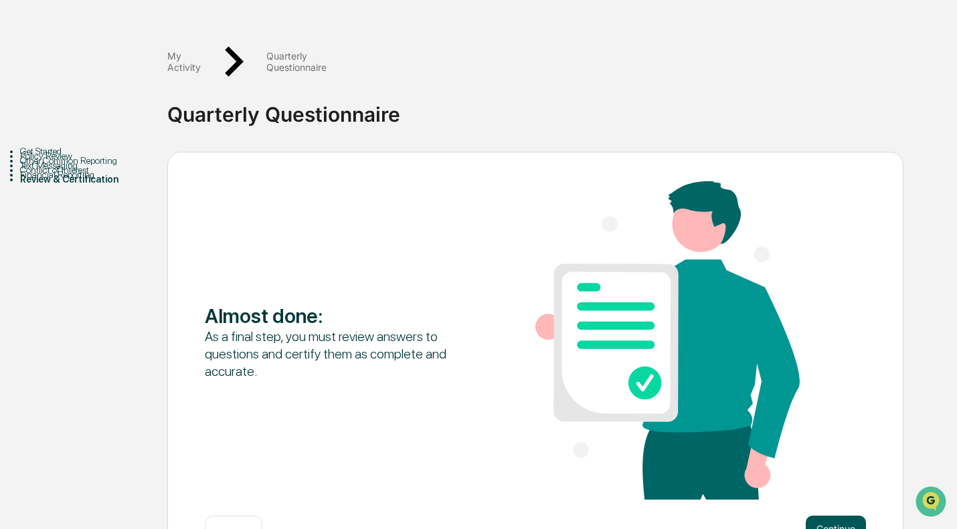
click at [827, 516] on button "Continue" at bounding box center [836, 529] width 60 height 27
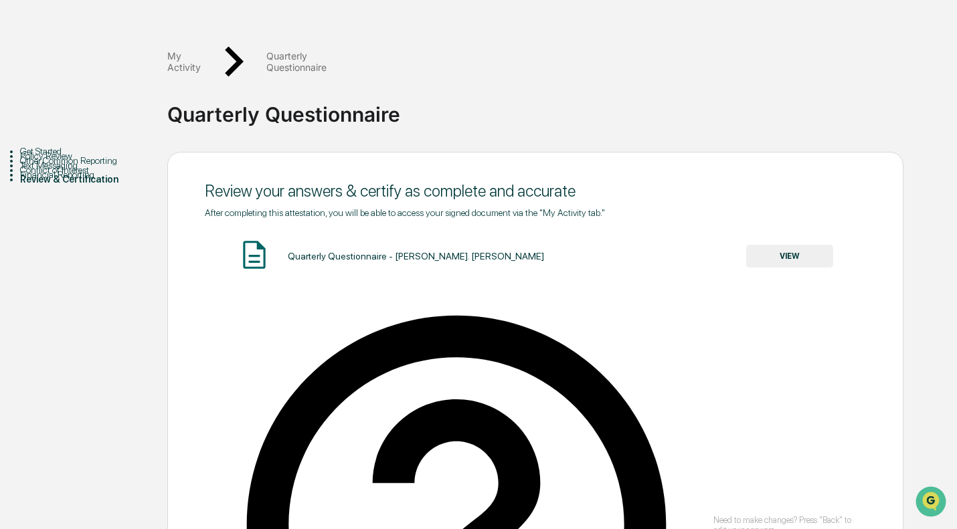
click at [393, 251] on div "Quarterly Questionnaire - [PERSON_NAME]. [PERSON_NAME]" at bounding box center [416, 256] width 256 height 11
click at [789, 245] on button "VIEW" at bounding box center [789, 256] width 87 height 23
